Goal: Navigation & Orientation: Find specific page/section

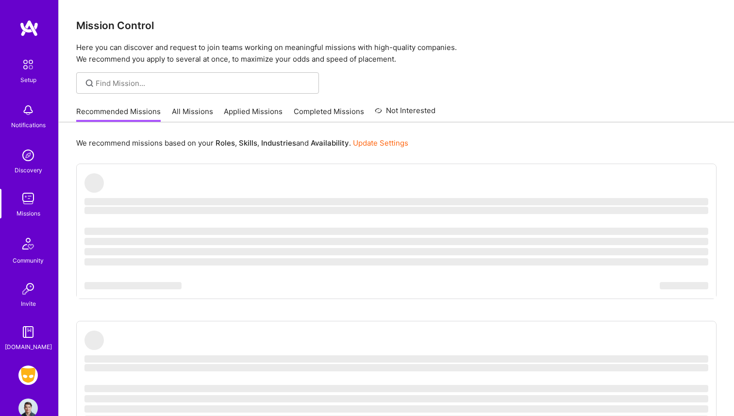
click at [27, 373] on img at bounding box center [27, 375] width 19 height 19
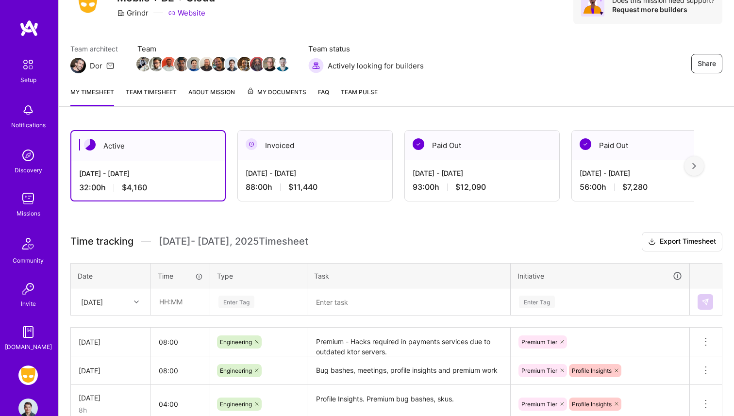
scroll to position [50, 0]
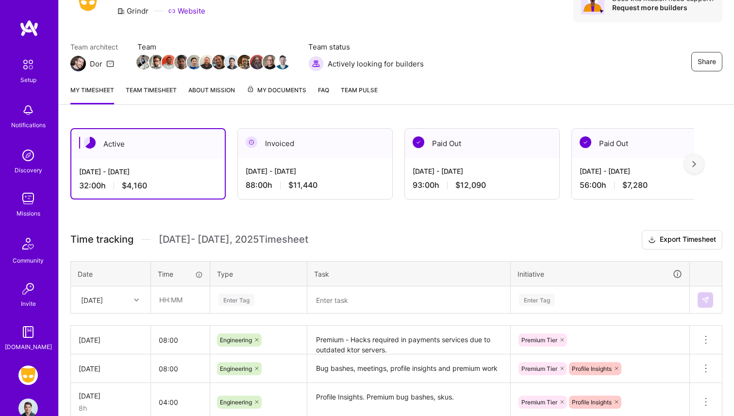
click at [153, 91] on link "Team timesheet" at bounding box center [151, 94] width 51 height 19
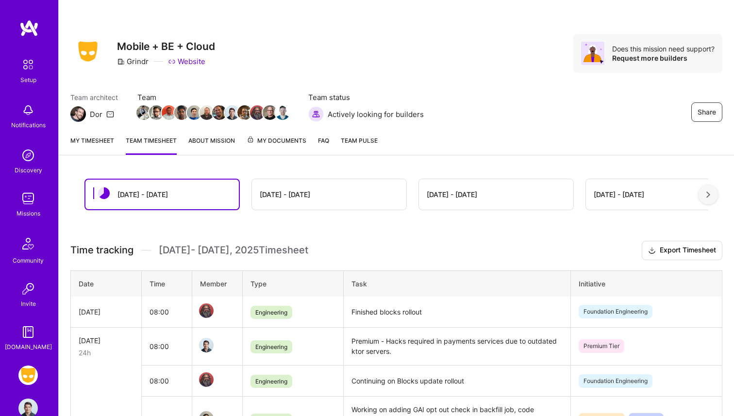
click at [186, 92] on span "Team" at bounding box center [212, 97] width 151 height 10
click at [206, 152] on link "About Mission" at bounding box center [211, 144] width 47 height 19
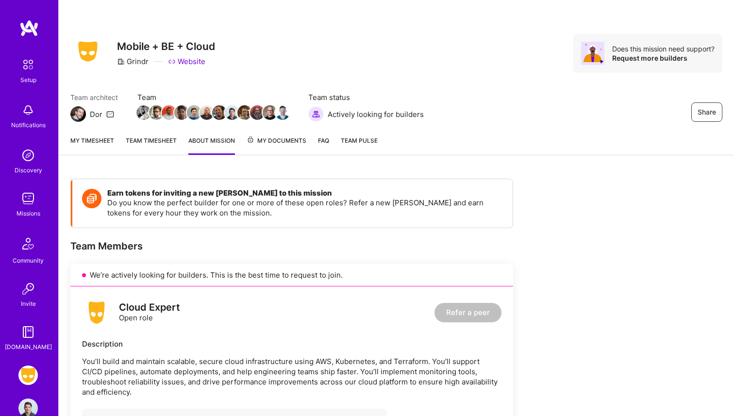
click at [31, 205] on img at bounding box center [27, 198] width 19 height 19
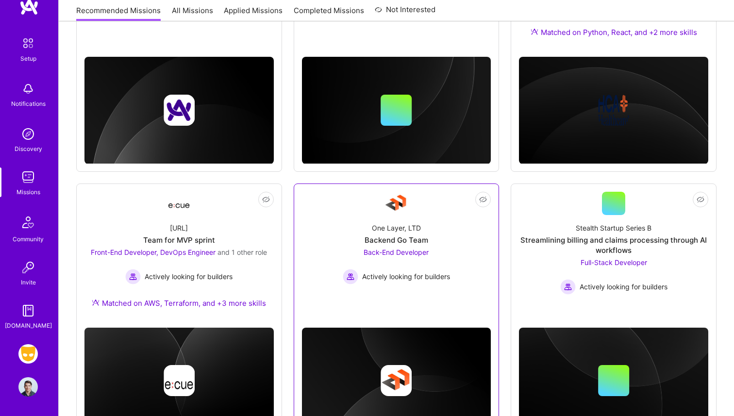
scroll to position [545, 0]
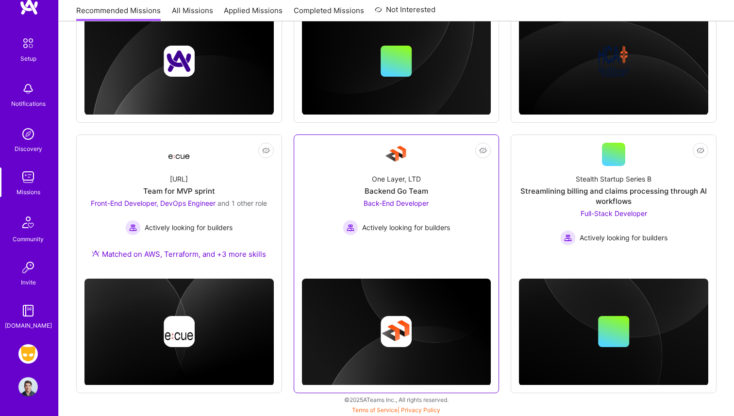
click at [397, 260] on div "Not Interested One Layer, LTD Backend Go Team Back-End Developer Actively looki…" at bounding box center [397, 263] width 206 height 259
click at [395, 233] on div "Actively looking for builders" at bounding box center [396, 228] width 107 height 16
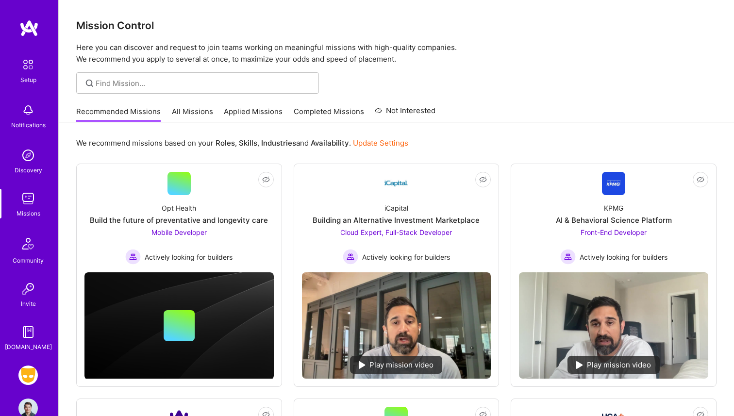
click at [202, 113] on link "All Missions" at bounding box center [192, 114] width 41 height 16
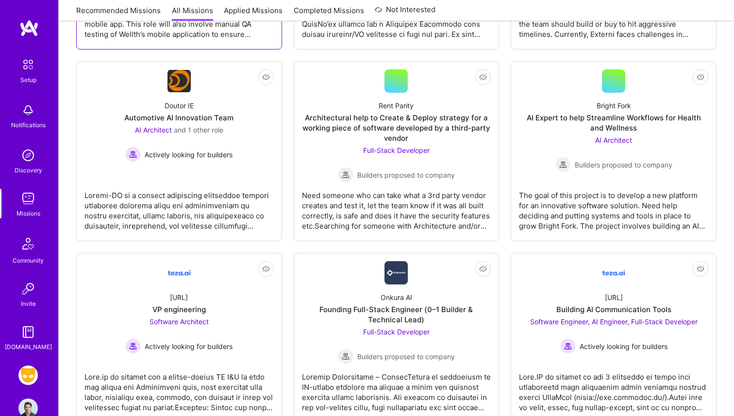
scroll to position [318, 0]
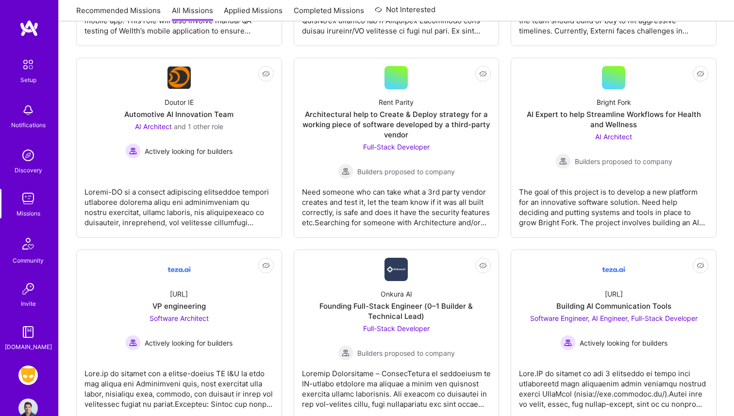
click at [31, 78] on div "Setup" at bounding box center [28, 80] width 16 height 10
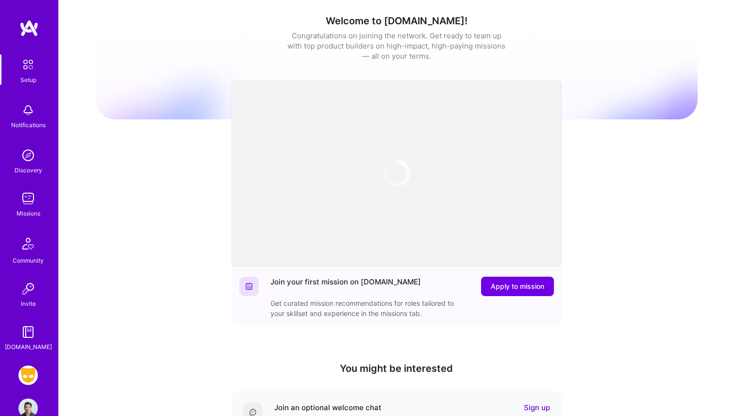
click at [27, 114] on img at bounding box center [27, 109] width 19 height 19
click at [28, 162] on img at bounding box center [27, 155] width 19 height 19
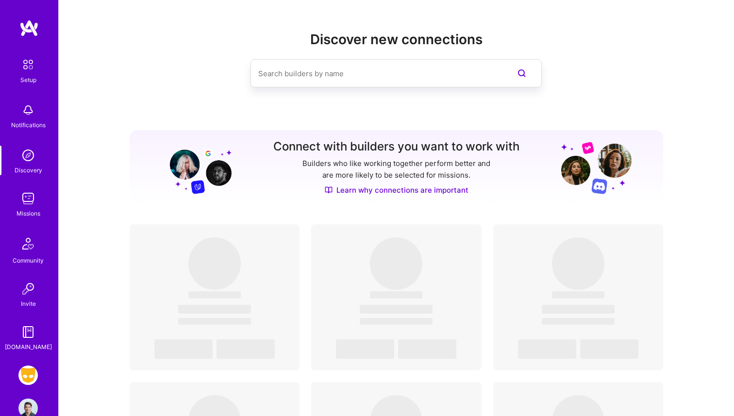
click at [28, 252] on img at bounding box center [28, 243] width 23 height 23
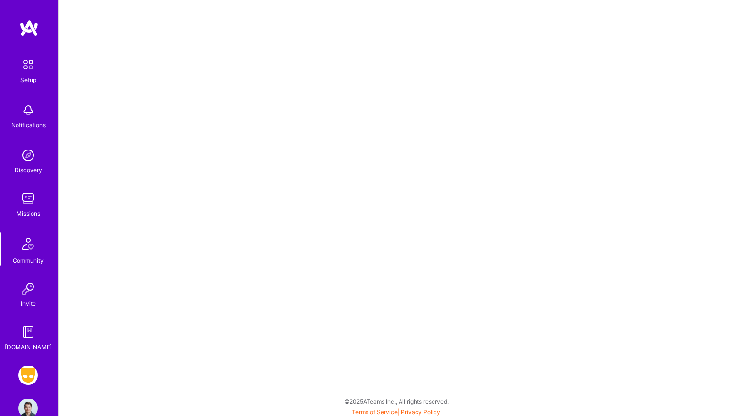
click at [28, 371] on img at bounding box center [27, 375] width 19 height 19
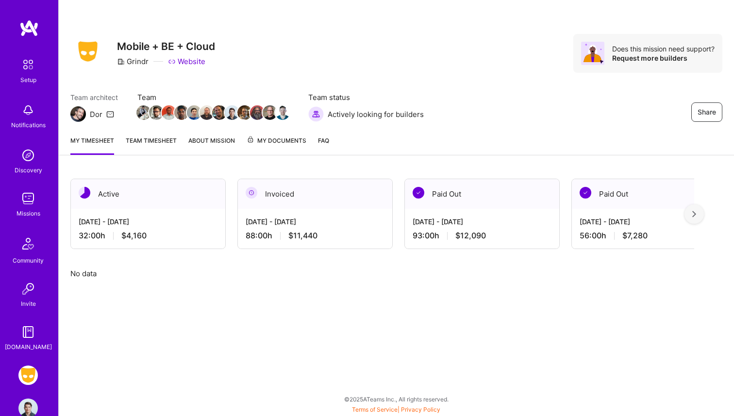
scroll to position [21, 0]
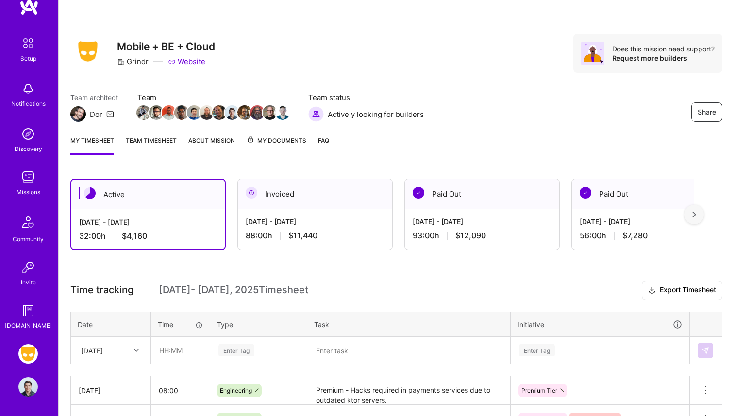
click at [33, 181] on img at bounding box center [27, 176] width 19 height 19
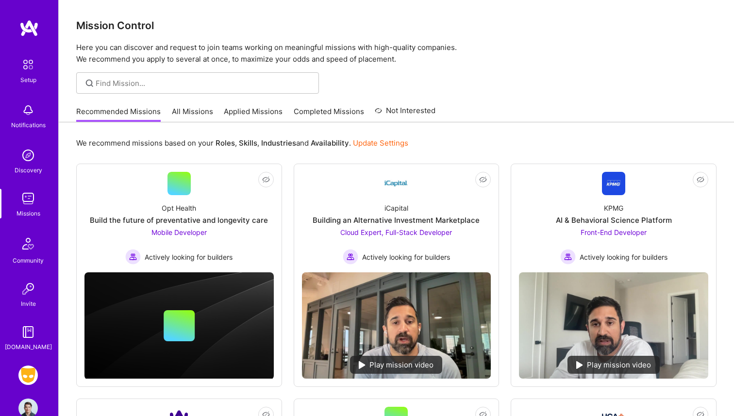
click at [34, 247] on img at bounding box center [28, 243] width 23 height 23
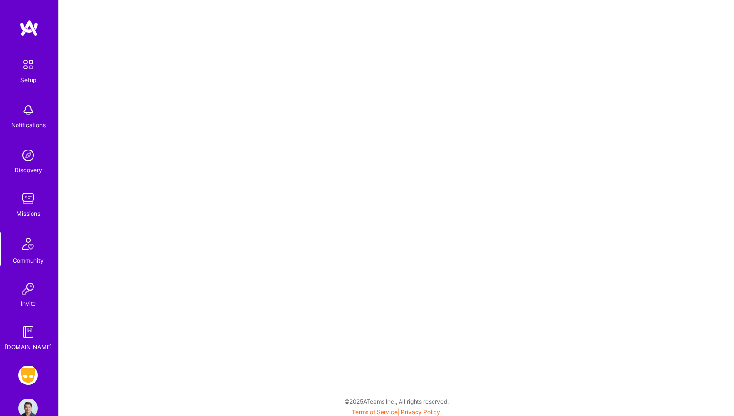
click at [29, 297] on img at bounding box center [27, 288] width 19 height 19
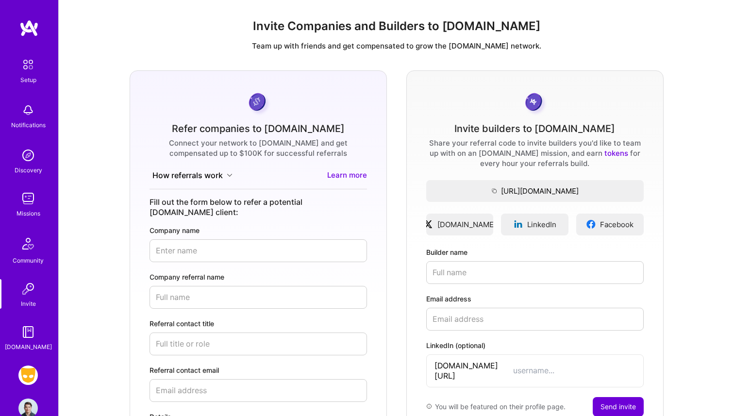
click at [29, 234] on img at bounding box center [28, 243] width 23 height 23
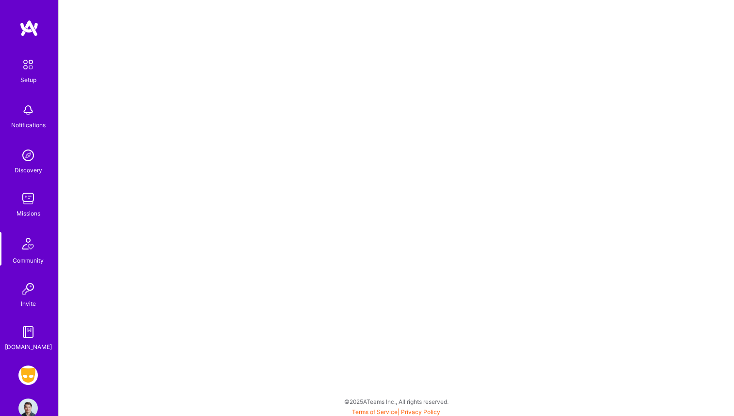
click at [21, 251] on img at bounding box center [28, 243] width 23 height 23
click at [27, 288] on img at bounding box center [27, 288] width 19 height 19
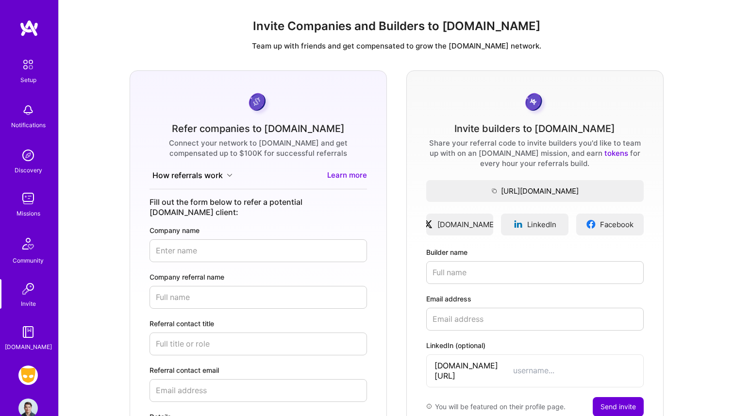
click at [27, 256] on div "Community" at bounding box center [28, 260] width 31 height 10
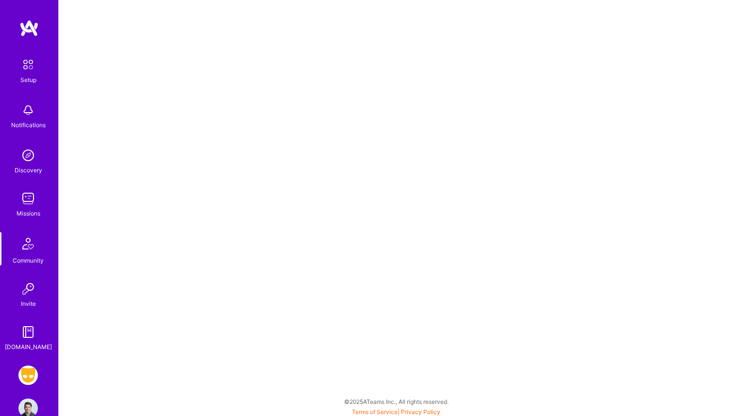
scroll to position [2, 0]
click at [33, 73] on img at bounding box center [28, 64] width 20 height 20
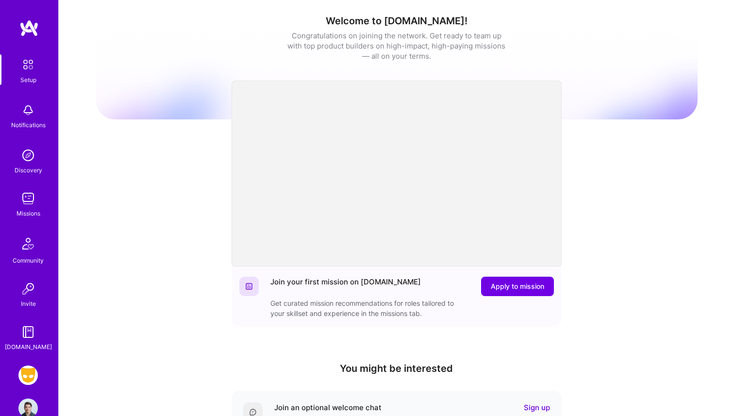
click at [21, 368] on img at bounding box center [27, 375] width 19 height 19
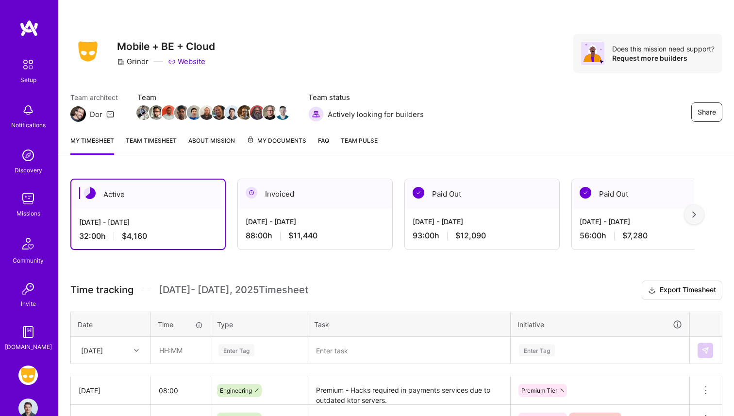
click at [95, 55] on img at bounding box center [87, 51] width 35 height 26
click at [327, 142] on link "FAQ" at bounding box center [323, 144] width 11 height 19
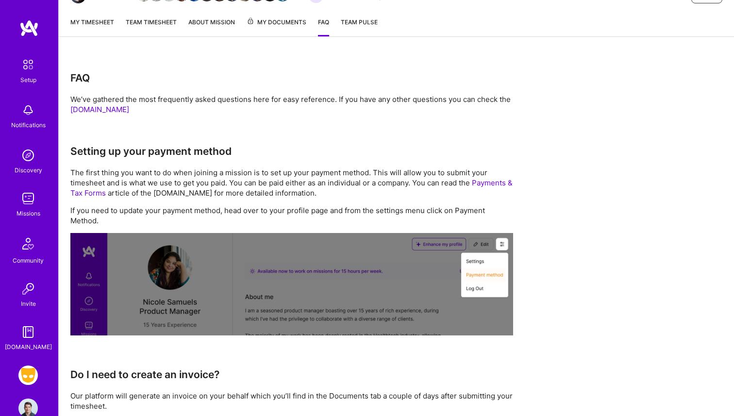
scroll to position [80, 0]
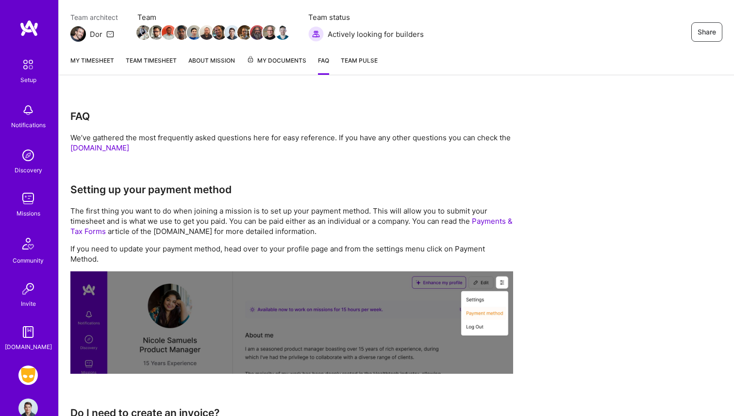
click at [27, 402] on img at bounding box center [27, 408] width 19 height 19
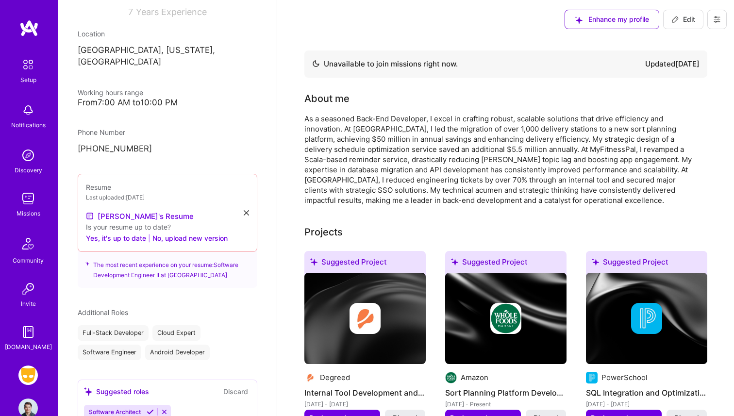
scroll to position [172, 0]
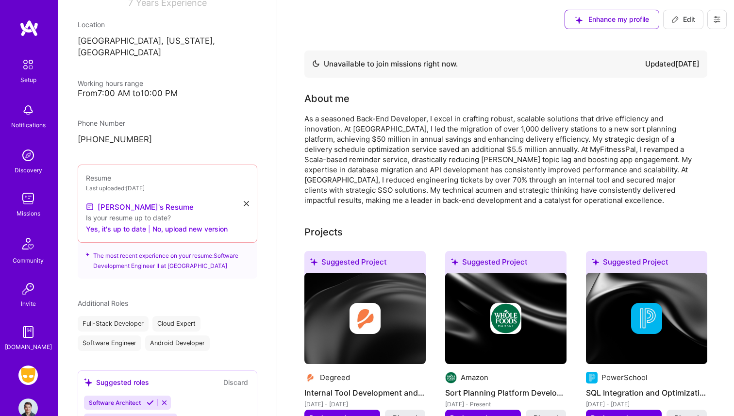
click at [251, 194] on div "Resume Last uploaded: Oct 21, 2024 Kyle's Resume Is your resume up to date? Yes…" at bounding box center [168, 204] width 180 height 78
click at [250, 194] on div "Resume Last uploaded: Oct 21, 2024 Kyle's Resume Is your resume up to date? Yes…" at bounding box center [168, 204] width 180 height 78
click at [249, 194] on div "Resume Last uploaded: Oct 21, 2024 Kyle's Resume Is your resume up to date? Yes…" at bounding box center [168, 204] width 180 height 78
click at [245, 201] on icon at bounding box center [246, 203] width 5 height 5
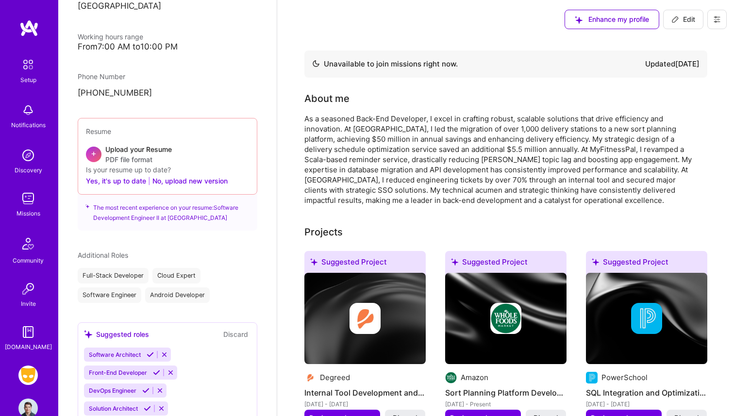
scroll to position [235, 0]
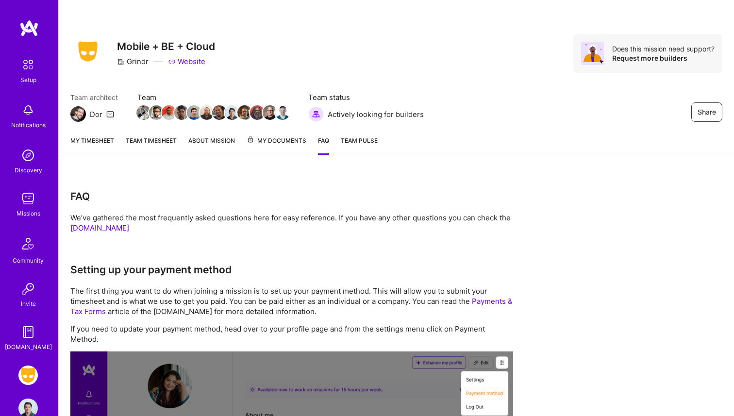
scroll to position [80, 0]
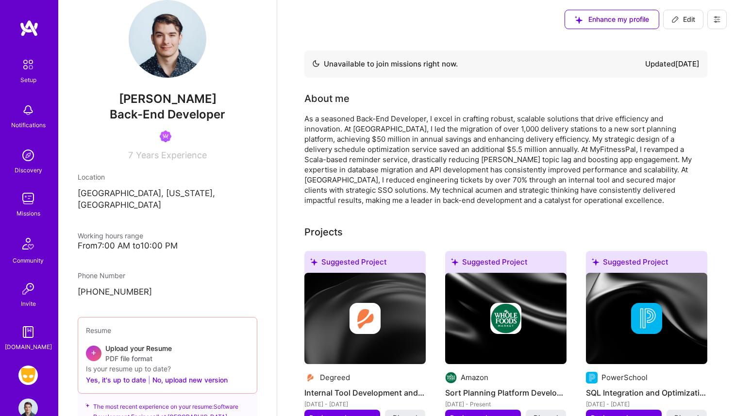
scroll to position [30, 0]
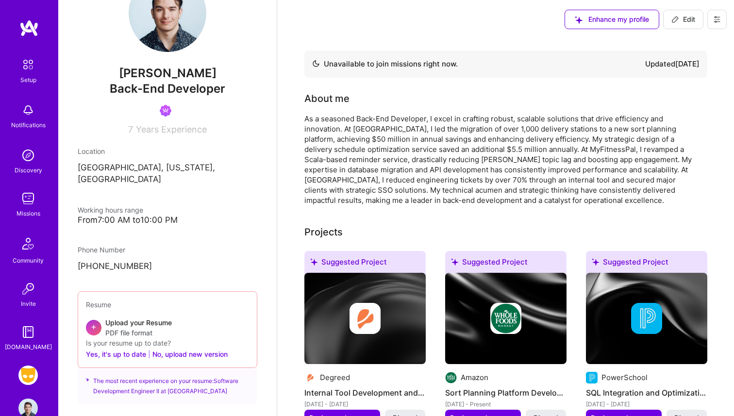
scroll to position [86, 0]
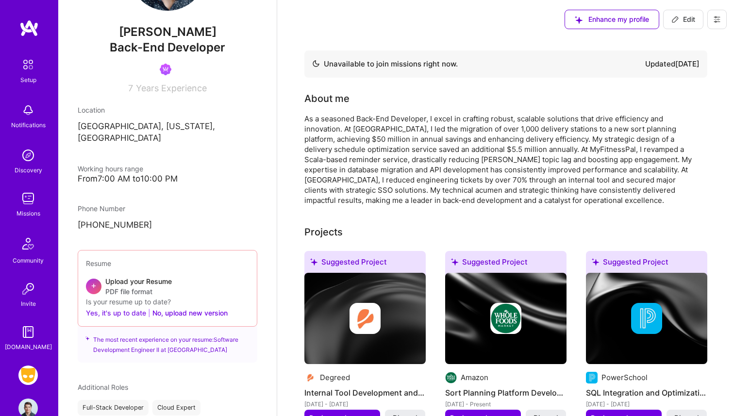
click at [132, 307] on button "Yes, it's up to date" at bounding box center [116, 313] width 60 height 12
click at [113, 307] on button "Yes, it's up to date" at bounding box center [116, 313] width 60 height 12
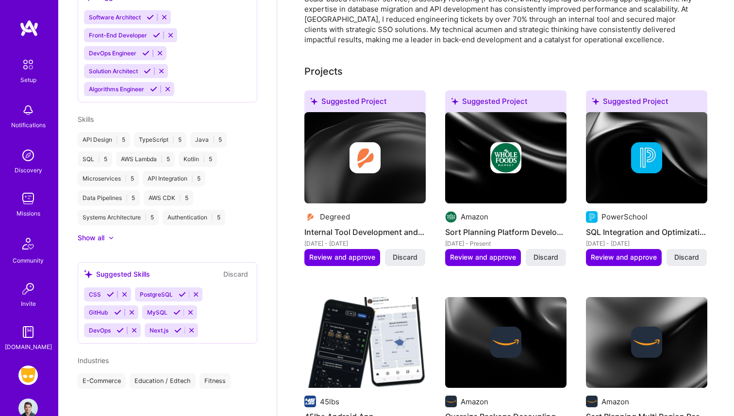
scroll to position [0, 0]
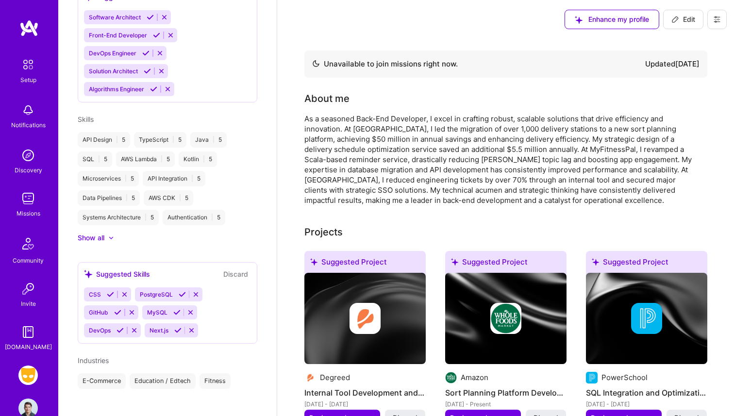
click at [33, 341] on img at bounding box center [27, 331] width 19 height 19
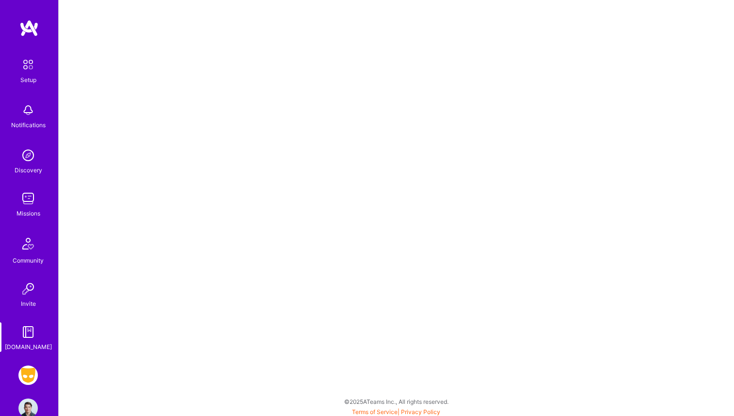
click at [26, 290] on img at bounding box center [27, 288] width 19 height 19
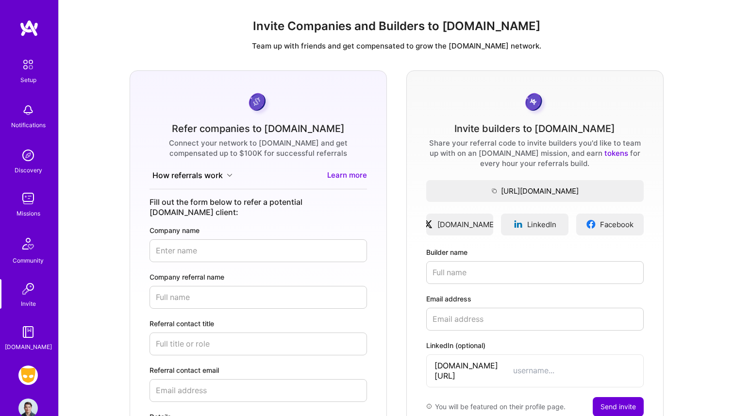
click at [27, 247] on img at bounding box center [28, 243] width 23 height 23
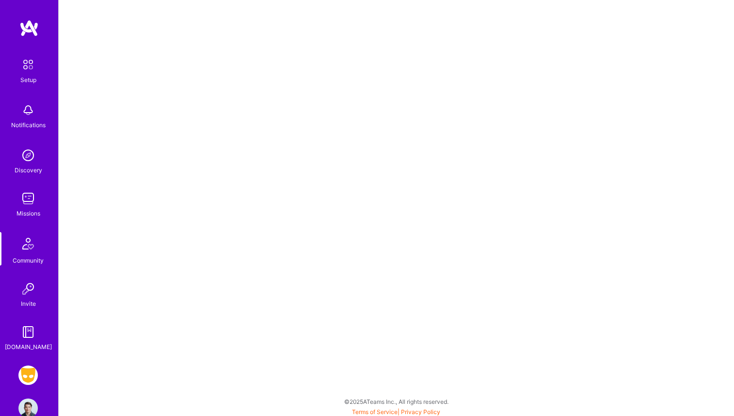
click at [32, 307] on div "Invite" at bounding box center [28, 304] width 15 height 10
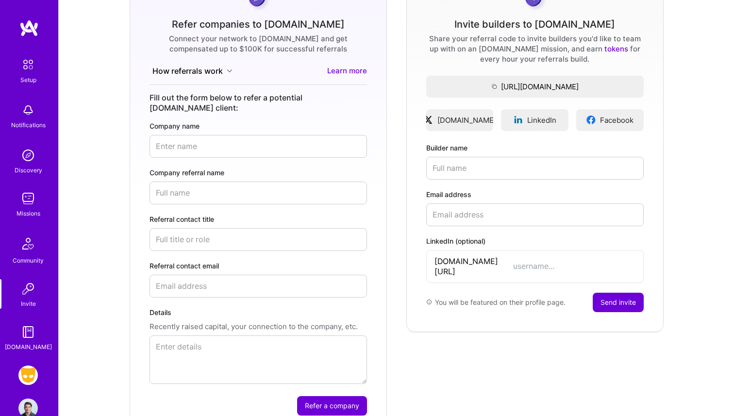
scroll to position [106, 0]
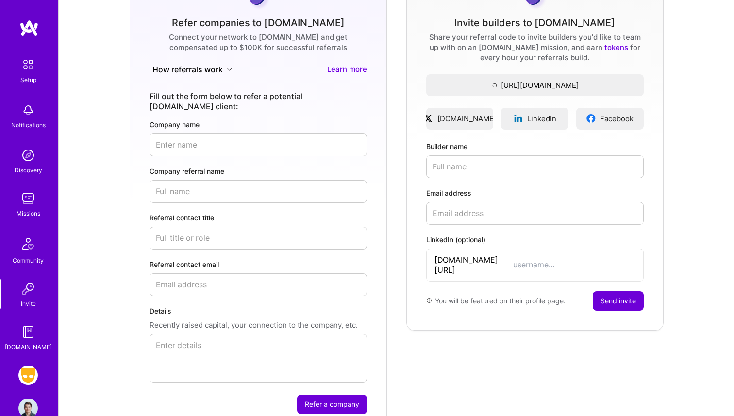
click at [34, 338] on img at bounding box center [27, 331] width 19 height 19
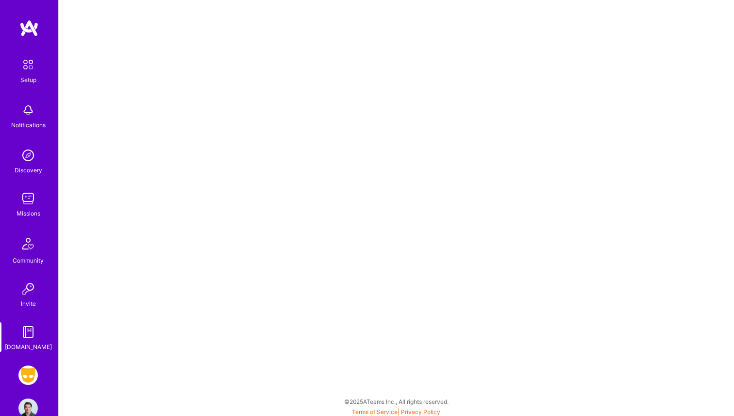
click at [29, 382] on img at bounding box center [27, 375] width 19 height 19
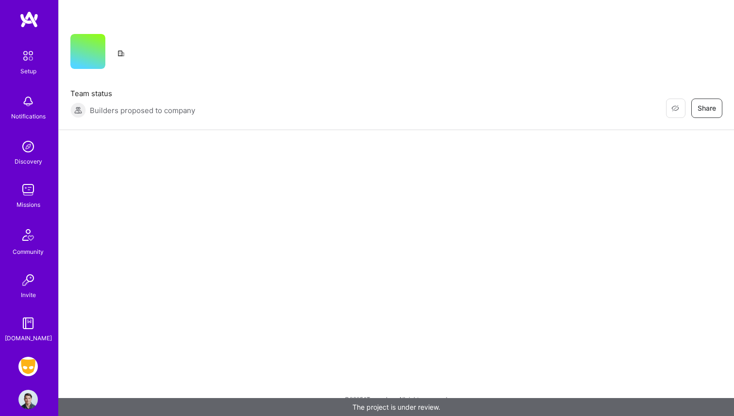
scroll to position [21, 0]
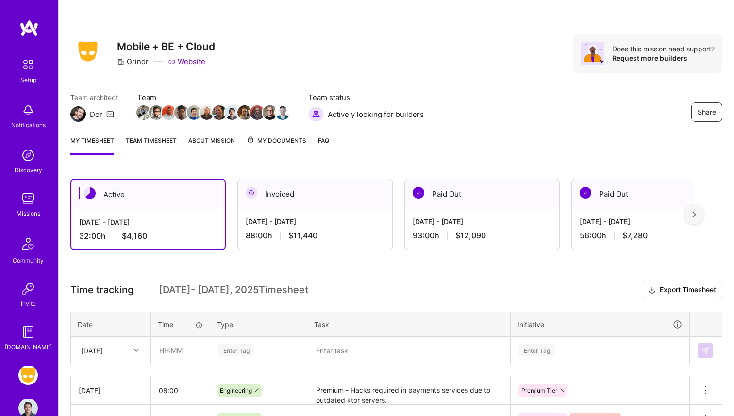
click at [32, 72] on img at bounding box center [28, 64] width 20 height 20
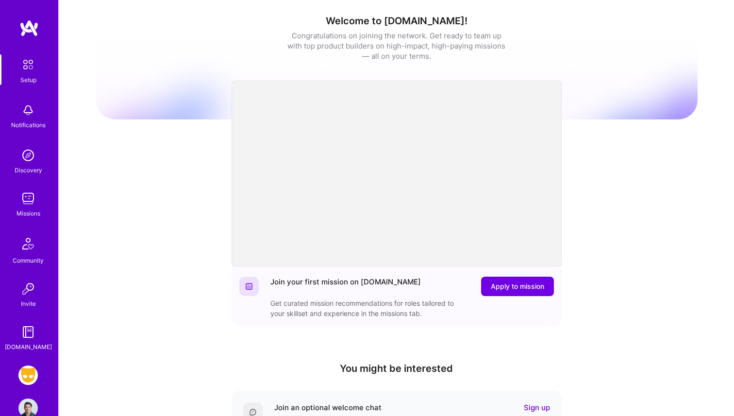
click at [33, 34] on img at bounding box center [28, 27] width 19 height 17
